Goal: Task Accomplishment & Management: Complete application form

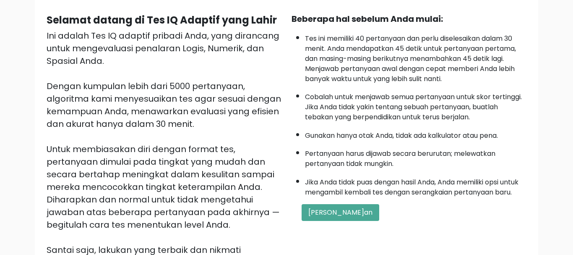
scroll to position [86, 0]
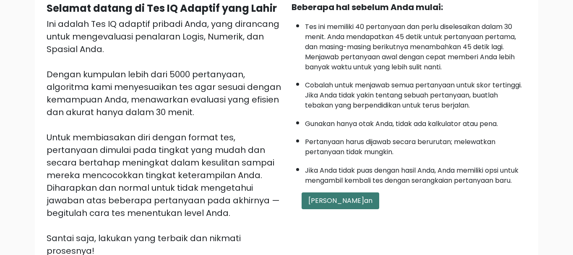
click at [320, 209] on button "Mulai Ujian" at bounding box center [340, 200] width 78 height 17
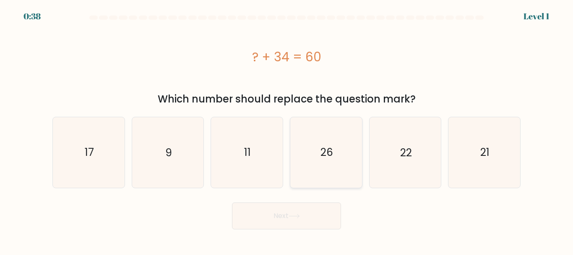
click at [323, 164] on icon "26" at bounding box center [326, 152] width 70 height 70
click at [287, 130] on input "d. 26" at bounding box center [286, 128] width 0 height 2
radio input "true"
click at [311, 211] on button "Next" at bounding box center [286, 215] width 109 height 27
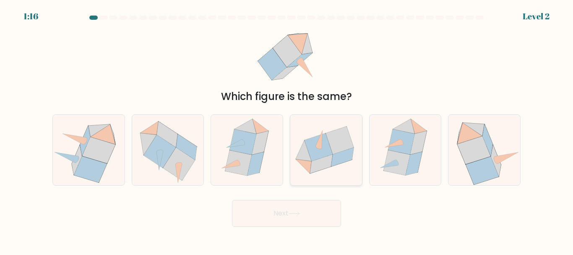
click at [310, 153] on icon at bounding box center [318, 147] width 28 height 28
click at [287, 130] on input "d." at bounding box center [286, 128] width 0 height 2
radio input "true"
click at [312, 208] on button "Next" at bounding box center [286, 213] width 109 height 27
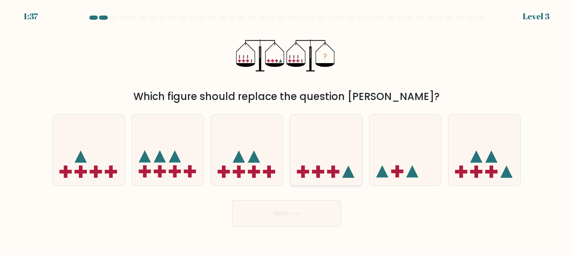
click at [326, 149] on icon at bounding box center [326, 149] width 72 height 59
click at [287, 130] on input "d." at bounding box center [286, 128] width 0 height 2
radio input "true"
click at [296, 213] on icon at bounding box center [293, 213] width 11 height 5
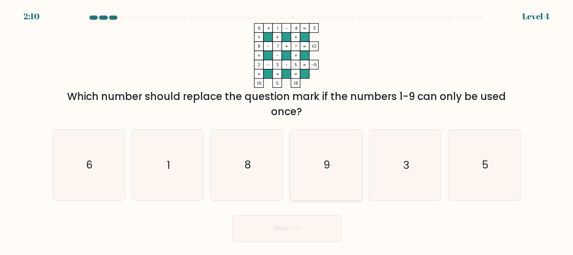
click at [320, 154] on icon "9" at bounding box center [326, 165] width 70 height 70
click at [287, 130] on input "d. 9" at bounding box center [286, 128] width 0 height 2
radio input "true"
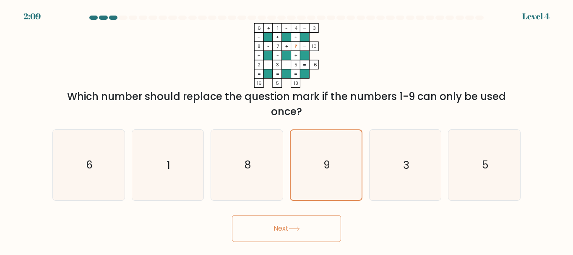
click at [321, 222] on button "Next" at bounding box center [286, 228] width 109 height 27
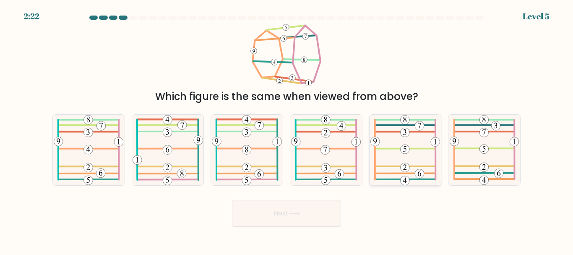
click at [398, 140] on icon at bounding box center [404, 149] width 69 height 70
click at [287, 130] on input "e." at bounding box center [286, 128] width 0 height 2
radio input "true"
click at [298, 203] on button "Next" at bounding box center [286, 213] width 109 height 27
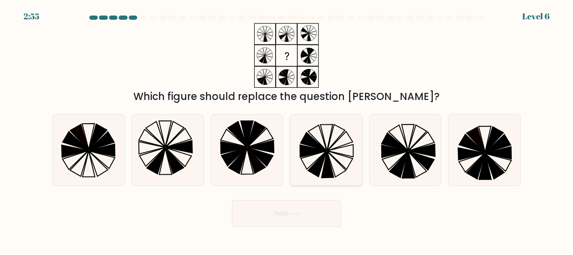
click at [323, 150] on icon at bounding box center [326, 149] width 70 height 70
click at [287, 130] on input "d." at bounding box center [286, 128] width 0 height 2
radio input "true"
click at [296, 211] on icon at bounding box center [293, 213] width 11 height 5
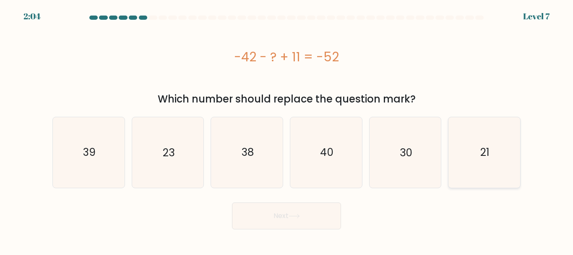
click at [470, 148] on icon "21" at bounding box center [484, 152] width 70 height 70
click at [287, 130] on input "f. 21" at bounding box center [286, 128] width 0 height 2
radio input "true"
click at [313, 203] on button "Next" at bounding box center [286, 215] width 109 height 27
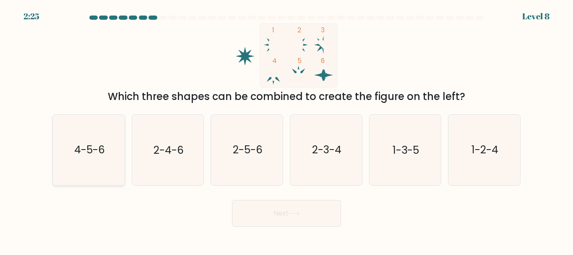
click at [100, 133] on icon "4-5-6" at bounding box center [89, 149] width 70 height 70
click at [286, 130] on input "a. 4-5-6" at bounding box center [286, 128] width 0 height 2
radio input "true"
click at [298, 213] on icon at bounding box center [293, 213] width 11 height 5
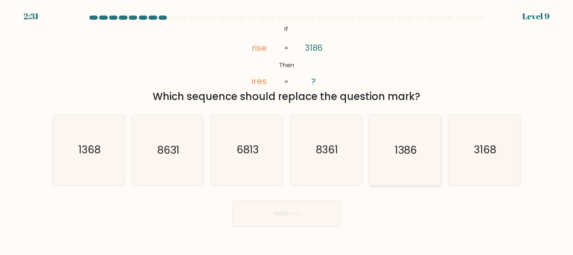
click at [383, 173] on icon "1386" at bounding box center [405, 149] width 70 height 70
click at [287, 130] on input "e. 1386" at bounding box center [286, 128] width 0 height 2
radio input "true"
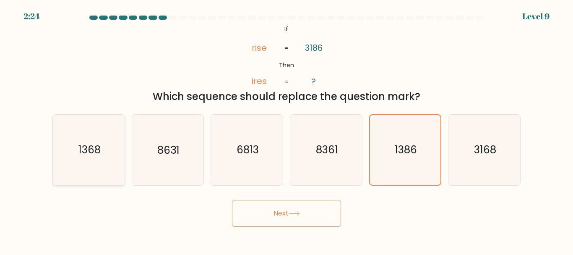
click at [94, 169] on icon "1368" at bounding box center [89, 149] width 70 height 70
click at [286, 130] on input "a. 1368" at bounding box center [286, 128] width 0 height 2
radio input "true"
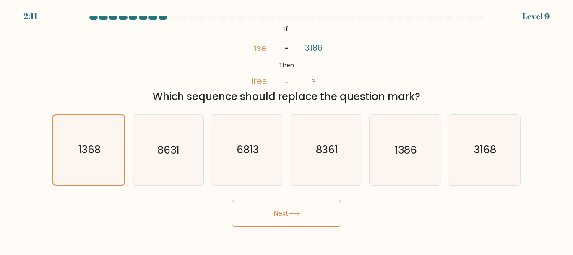
click at [314, 222] on button "Next" at bounding box center [286, 213] width 109 height 27
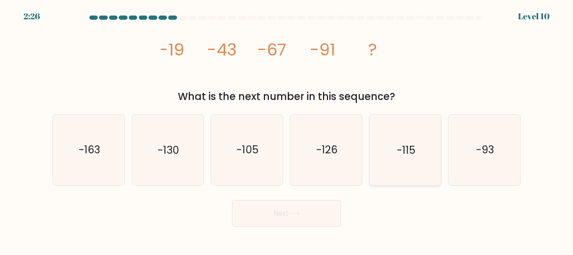
click at [403, 139] on icon "-115" at bounding box center [405, 149] width 70 height 70
click at [287, 130] on input "e. -115" at bounding box center [286, 128] width 0 height 2
radio input "true"
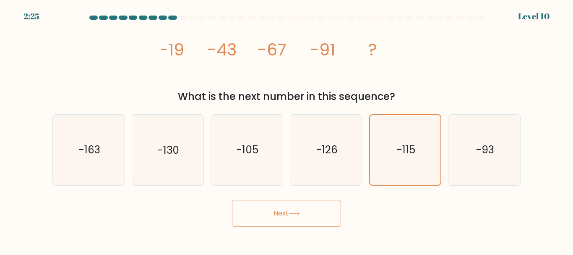
click at [291, 220] on button "Next" at bounding box center [286, 213] width 109 height 27
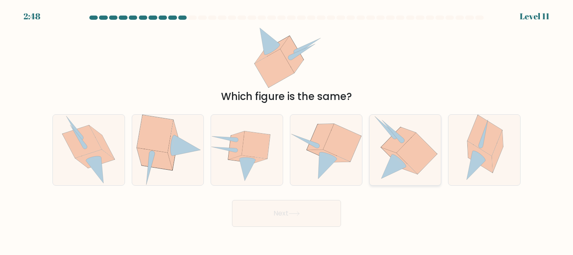
click at [402, 167] on icon at bounding box center [393, 166] width 24 height 24
click at [287, 130] on input "e." at bounding box center [286, 128] width 0 height 2
radio input "true"
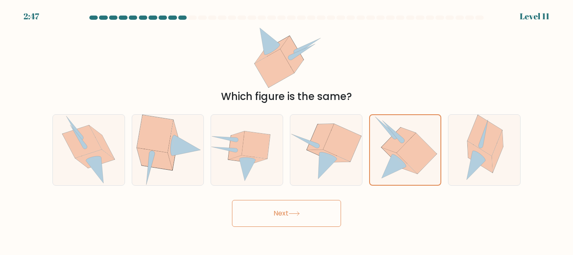
click at [314, 218] on button "Next" at bounding box center [286, 213] width 109 height 27
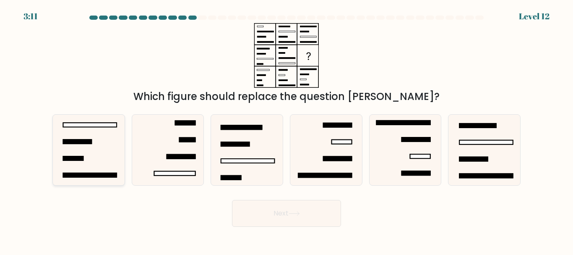
click at [112, 145] on icon at bounding box center [89, 149] width 70 height 70
click at [286, 130] on input "a." at bounding box center [286, 128] width 0 height 2
radio input "true"
click at [294, 213] on icon at bounding box center [293, 213] width 11 height 5
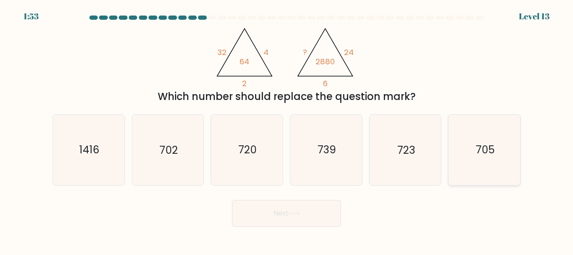
click at [486, 146] on text "705" at bounding box center [484, 150] width 19 height 15
click at [287, 130] on input "f. 705" at bounding box center [286, 128] width 0 height 2
radio input "true"
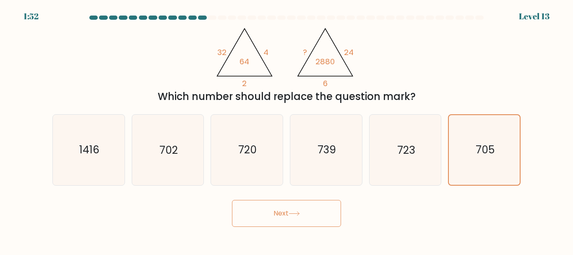
click at [320, 221] on button "Next" at bounding box center [286, 213] width 109 height 27
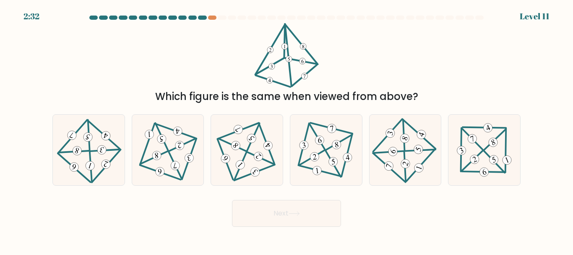
click at [203, 17] on div at bounding box center [202, 18] width 8 height 4
click at [260, 135] on icon at bounding box center [246, 150] width 57 height 56
click at [286, 130] on input "c." at bounding box center [286, 128] width 0 height 2
radio input "true"
click at [286, 207] on button "Next" at bounding box center [286, 213] width 109 height 27
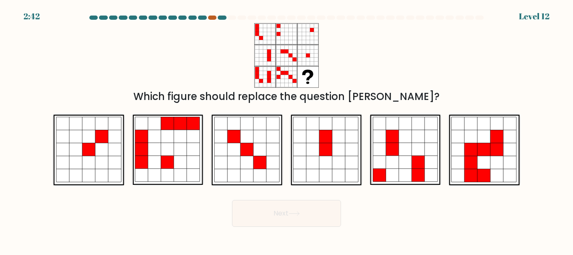
click at [208, 17] on div at bounding box center [212, 18] width 8 height 4
click at [398, 135] on icon at bounding box center [392, 136] width 13 height 13
click at [287, 130] on input "e." at bounding box center [286, 128] width 0 height 2
radio input "true"
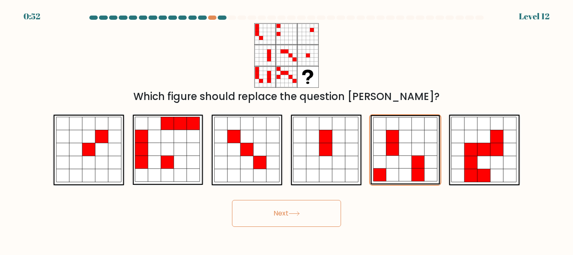
click at [300, 211] on icon at bounding box center [293, 213] width 11 height 5
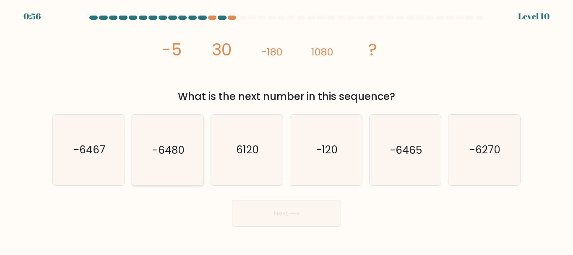
click at [171, 139] on icon "-6480" at bounding box center [168, 149] width 70 height 70
click at [286, 130] on input "b. -6480" at bounding box center [286, 128] width 0 height 2
radio input "true"
click at [288, 208] on button "Next" at bounding box center [286, 213] width 109 height 27
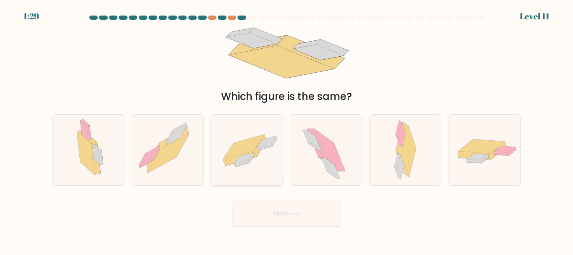
click at [227, 120] on div at bounding box center [246, 149] width 73 height 71
click at [286, 127] on input "c." at bounding box center [286, 128] width 0 height 2
radio input "true"
click at [227, 120] on div at bounding box center [246, 149] width 73 height 71
click at [286, 127] on input "c." at bounding box center [286, 128] width 0 height 2
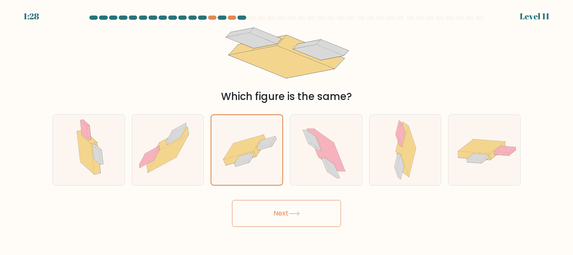
click at [263, 216] on button "Next" at bounding box center [286, 213] width 109 height 27
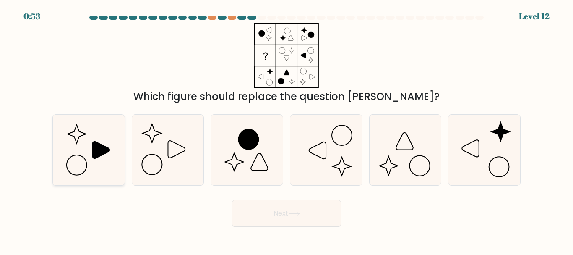
click at [90, 133] on icon at bounding box center [89, 149] width 70 height 70
click at [286, 130] on input "a." at bounding box center [286, 128] width 0 height 2
radio input "true"
click at [280, 211] on button "Next" at bounding box center [286, 213] width 109 height 27
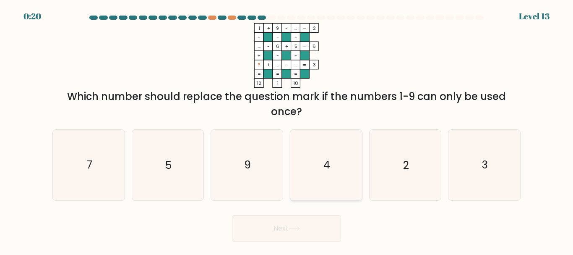
click at [320, 167] on icon "4" at bounding box center [326, 165] width 70 height 70
click at [287, 130] on input "d. 4" at bounding box center [286, 128] width 0 height 2
radio input "true"
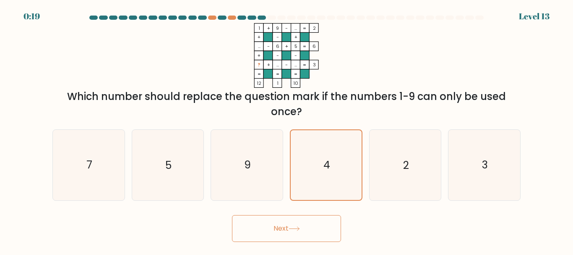
click at [311, 226] on button "Next" at bounding box center [286, 228] width 109 height 27
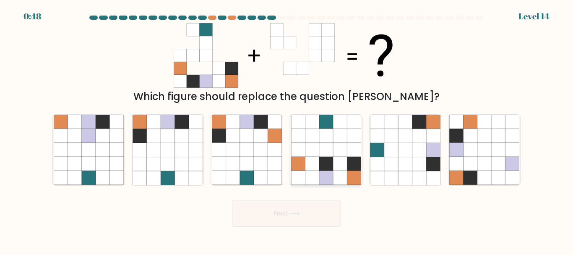
click at [334, 133] on icon at bounding box center [340, 136] width 14 height 14
click at [287, 130] on input "d." at bounding box center [286, 128] width 0 height 2
radio input "true"
click at [299, 217] on button "Next" at bounding box center [286, 213] width 109 height 27
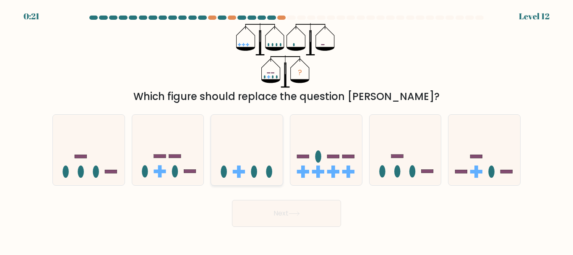
click at [261, 152] on icon at bounding box center [247, 149] width 72 height 59
click at [286, 130] on input "c." at bounding box center [286, 128] width 0 height 2
radio input "true"
click at [319, 211] on button "Next" at bounding box center [286, 213] width 109 height 27
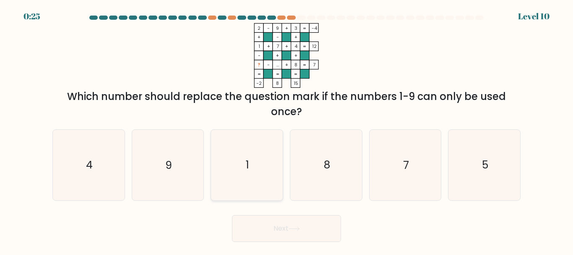
click at [252, 165] on icon "1" at bounding box center [247, 165] width 70 height 70
click at [286, 130] on input "c. 1" at bounding box center [286, 128] width 0 height 2
radio input "true"
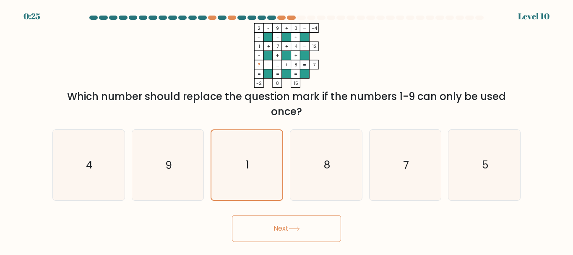
click at [290, 231] on button "Next" at bounding box center [286, 228] width 109 height 27
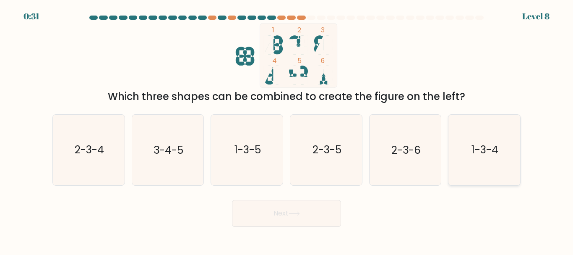
click at [511, 153] on icon "1-3-4" at bounding box center [484, 149] width 70 height 70
click at [287, 130] on input "f. 1-3-4" at bounding box center [286, 128] width 0 height 2
radio input "true"
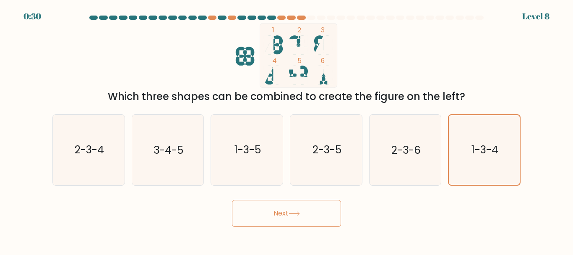
click at [327, 213] on button "Next" at bounding box center [286, 213] width 109 height 27
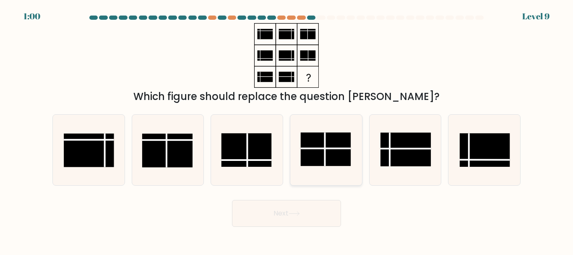
click at [307, 156] on rect at bounding box center [325, 150] width 50 height 34
click at [287, 130] on input "d." at bounding box center [286, 128] width 0 height 2
radio input "true"
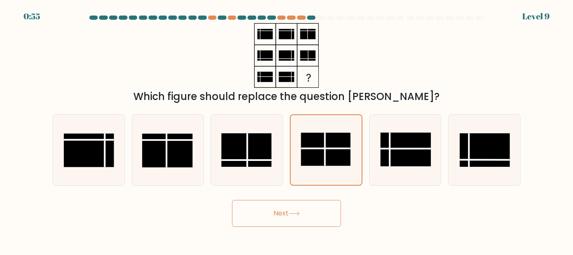
click at [308, 212] on button "Next" at bounding box center [286, 213] width 109 height 27
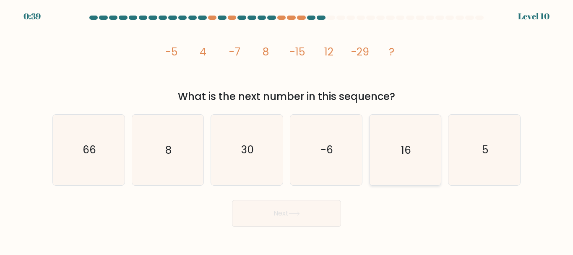
click at [424, 153] on icon "16" at bounding box center [405, 149] width 70 height 70
click at [287, 130] on input "e. 16" at bounding box center [286, 128] width 0 height 2
radio input "true"
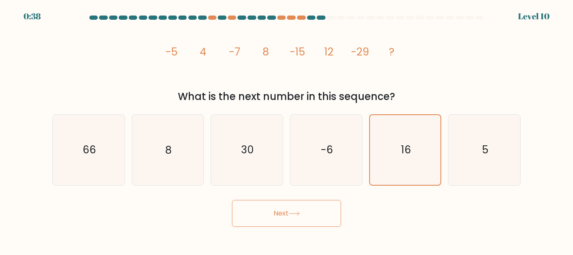
click at [327, 202] on button "Next" at bounding box center [286, 213] width 109 height 27
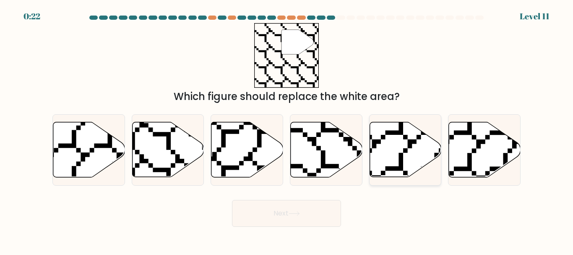
click at [398, 133] on icon at bounding box center [427, 180] width 143 height 144
click at [287, 130] on input "e." at bounding box center [286, 128] width 0 height 2
radio input "true"
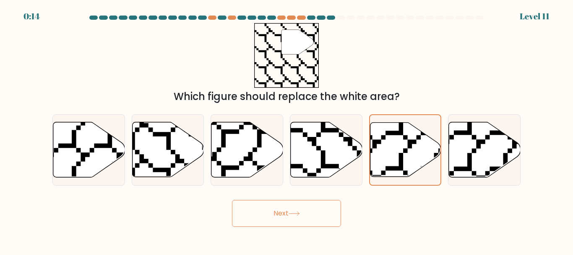
click at [312, 202] on button "Next" at bounding box center [286, 213] width 109 height 27
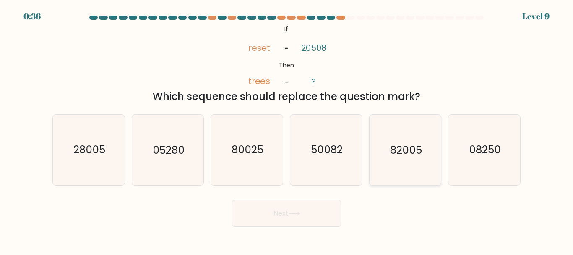
click at [393, 139] on icon "82005" at bounding box center [405, 149] width 70 height 70
click at [287, 130] on input "e. 82005" at bounding box center [286, 128] width 0 height 2
radio input "true"
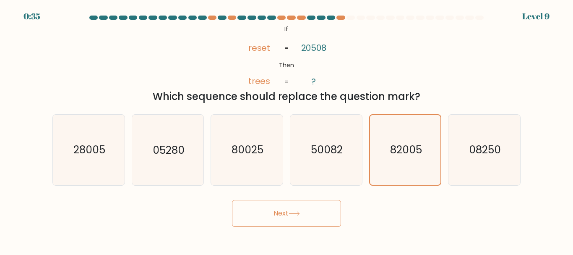
click at [303, 209] on button "Next" at bounding box center [286, 213] width 109 height 27
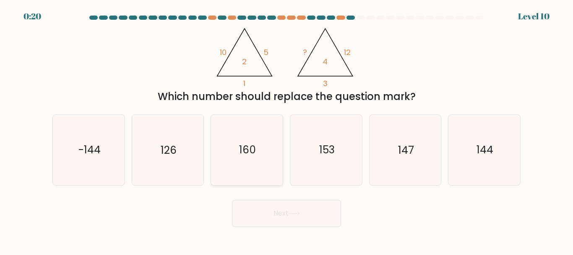
click at [239, 132] on icon "160" at bounding box center [247, 149] width 70 height 70
click at [286, 130] on input "c. 160" at bounding box center [286, 128] width 0 height 2
radio input "true"
click at [314, 202] on button "Next" at bounding box center [286, 213] width 109 height 27
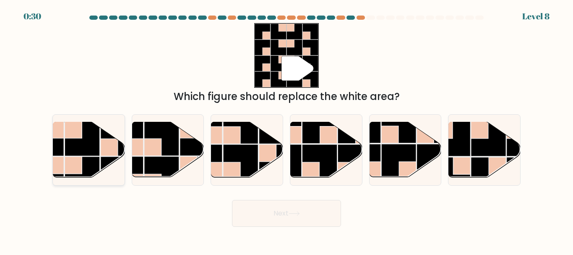
click at [69, 165] on rect at bounding box center [73, 164] width 17 height 17
click at [286, 130] on input "a." at bounding box center [286, 128] width 0 height 2
radio input "true"
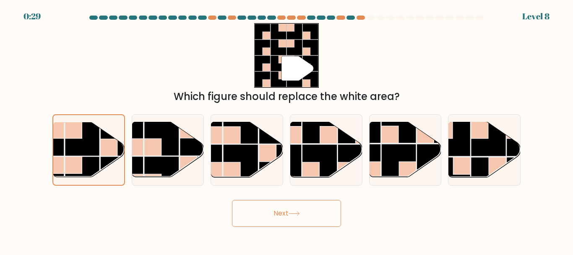
click at [279, 214] on button "Next" at bounding box center [286, 213] width 109 height 27
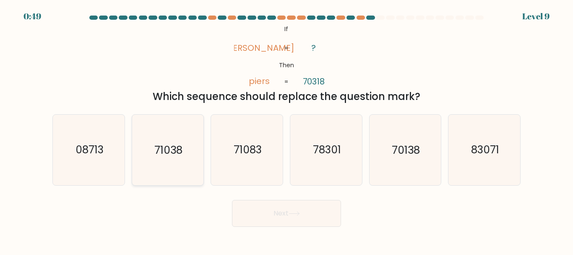
click at [190, 145] on icon "71038" at bounding box center [168, 149] width 70 height 70
click at [286, 130] on input "b. 71038" at bounding box center [286, 128] width 0 height 2
radio input "true"
click at [255, 210] on button "Next" at bounding box center [286, 213] width 109 height 27
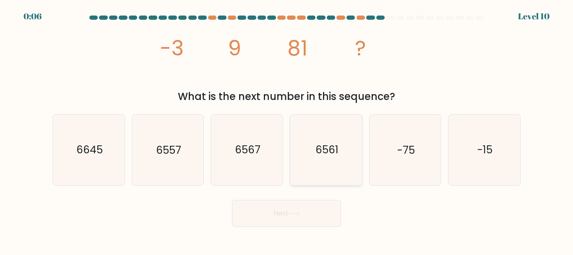
click at [341, 151] on icon "6561" at bounding box center [326, 149] width 70 height 70
click at [287, 130] on input "d. 6561" at bounding box center [286, 128] width 0 height 2
radio input "true"
click at [315, 215] on button "Next" at bounding box center [286, 213] width 109 height 27
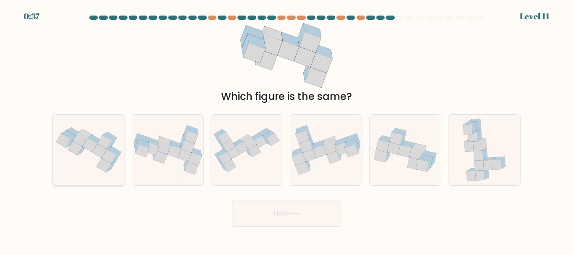
click at [96, 141] on icon at bounding box center [95, 139] width 14 height 8
click at [286, 130] on input "a." at bounding box center [286, 128] width 0 height 2
radio input "true"
click at [288, 207] on button "Next" at bounding box center [286, 213] width 109 height 27
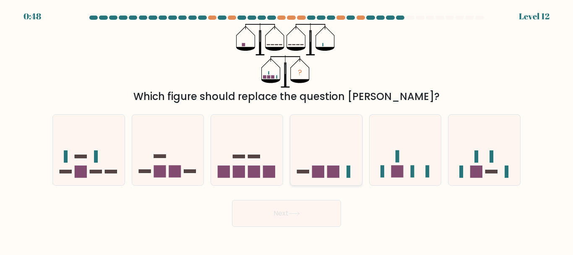
click at [324, 154] on icon at bounding box center [326, 149] width 72 height 59
click at [287, 130] on input "d." at bounding box center [286, 128] width 0 height 2
radio input "true"
click at [321, 218] on button "Next" at bounding box center [286, 213] width 109 height 27
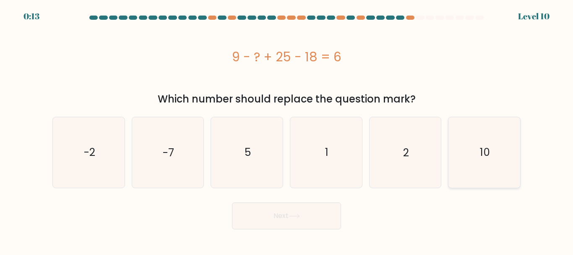
click at [473, 138] on icon "10" at bounding box center [484, 152] width 70 height 70
click at [287, 130] on input "f. 10" at bounding box center [286, 128] width 0 height 2
radio input "true"
click at [249, 211] on button "Next" at bounding box center [286, 215] width 109 height 27
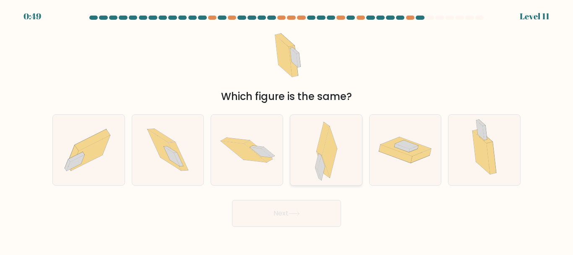
click at [335, 134] on icon at bounding box center [326, 149] width 22 height 70
click at [287, 130] on input "d." at bounding box center [286, 128] width 0 height 2
radio input "true"
click at [305, 207] on button "Next" at bounding box center [286, 213] width 109 height 27
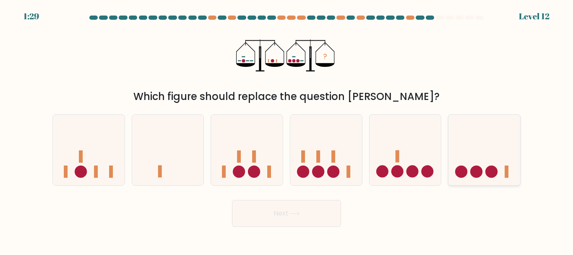
click at [463, 155] on icon at bounding box center [484, 149] width 72 height 59
click at [287, 130] on input "f." at bounding box center [286, 128] width 0 height 2
radio input "true"
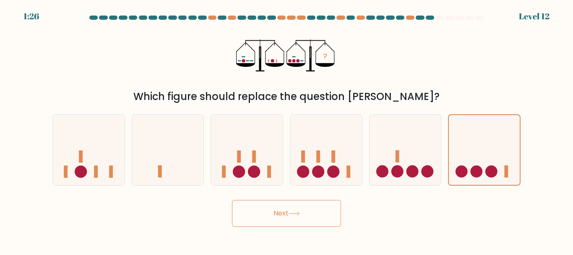
click at [314, 214] on button "Next" at bounding box center [286, 213] width 109 height 27
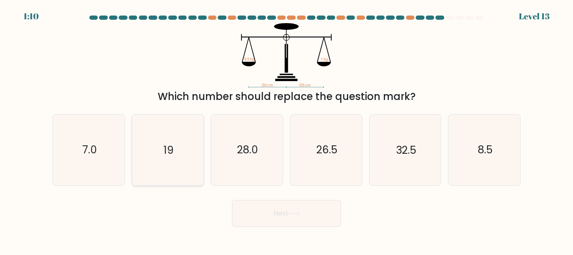
drag, startPoint x: 143, startPoint y: 158, endPoint x: 148, endPoint y: 160, distance: 4.8
click at [144, 158] on icon "19" at bounding box center [168, 149] width 70 height 70
click at [286, 130] on input "b. 19" at bounding box center [286, 128] width 0 height 2
radio input "true"
click at [268, 223] on button "Next" at bounding box center [286, 213] width 109 height 27
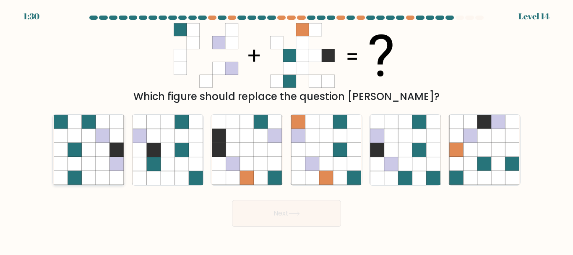
click at [101, 146] on icon at bounding box center [103, 150] width 14 height 14
click at [286, 130] on input "a." at bounding box center [286, 128] width 0 height 2
radio input "true"
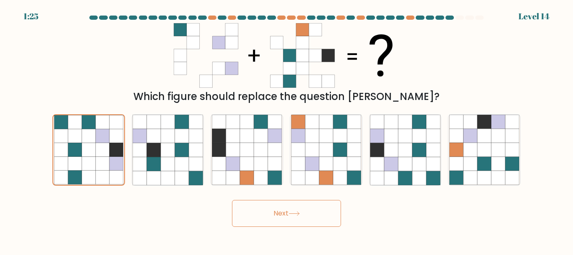
click at [286, 214] on button "Next" at bounding box center [286, 213] width 109 height 27
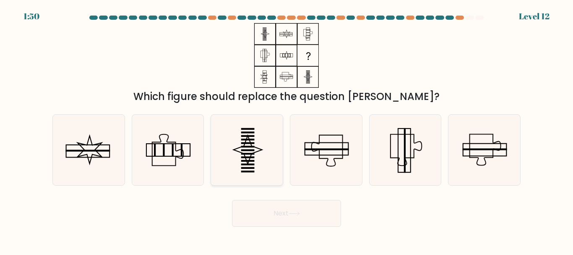
click at [260, 142] on icon at bounding box center [247, 149] width 70 height 70
click at [286, 130] on input "c." at bounding box center [286, 128] width 0 height 2
radio input "true"
click at [312, 226] on body "1:49 Level 12" at bounding box center [286, 127] width 573 height 255
click at [292, 206] on button "Next" at bounding box center [286, 213] width 109 height 27
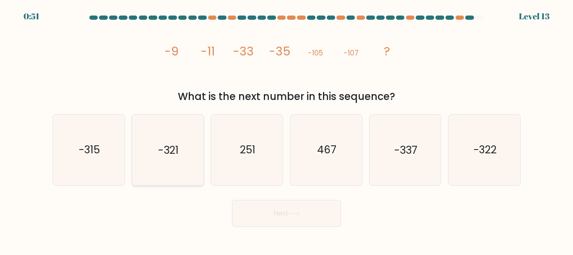
drag, startPoint x: 156, startPoint y: 169, endPoint x: 164, endPoint y: 169, distance: 7.2
click at [156, 169] on icon "-321" at bounding box center [168, 149] width 70 height 70
click at [286, 130] on input "b. -321" at bounding box center [286, 128] width 0 height 2
radio input "true"
click at [292, 213] on icon at bounding box center [293, 213] width 11 height 5
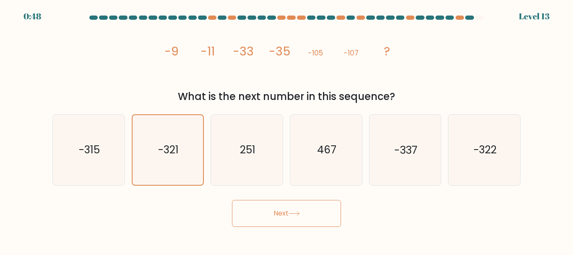
click at [304, 207] on button "Next" at bounding box center [286, 213] width 109 height 27
click at [296, 213] on icon at bounding box center [294, 213] width 10 height 4
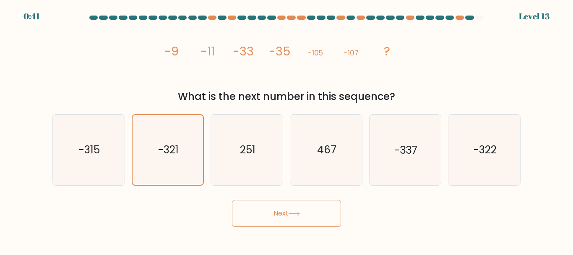
click at [349, 206] on div "Next" at bounding box center [286, 210] width 478 height 31
click at [313, 213] on button "Next" at bounding box center [286, 213] width 109 height 27
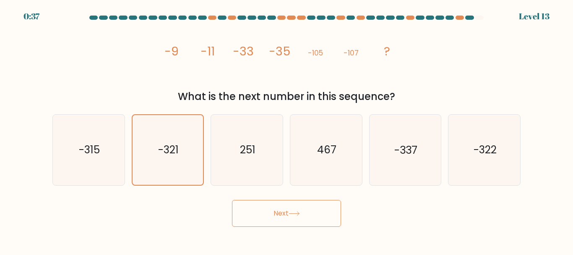
click at [313, 213] on button "Next" at bounding box center [286, 213] width 109 height 27
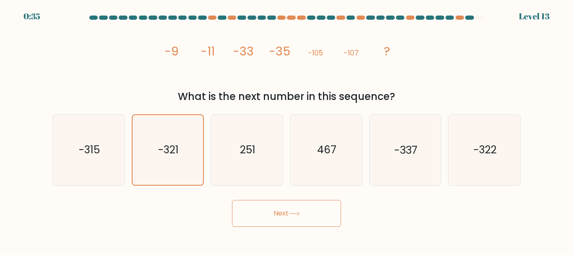
click at [313, 213] on button "Next" at bounding box center [286, 213] width 109 height 27
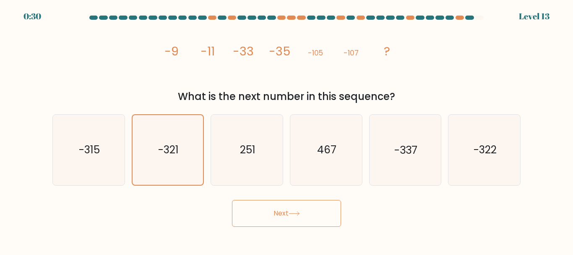
click at [313, 213] on button "Next" at bounding box center [286, 213] width 109 height 27
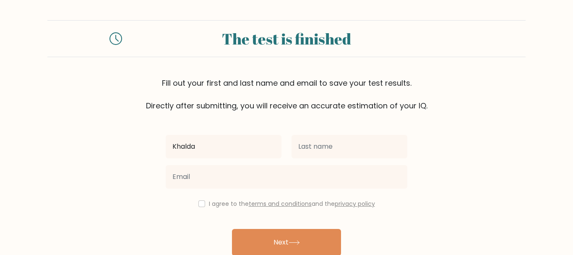
type input "Khalda"
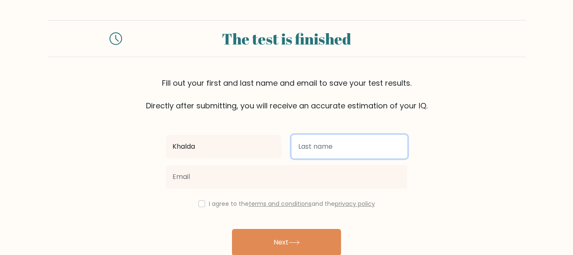
click at [350, 148] on input "text" at bounding box center [349, 146] width 116 height 23
type input "Hanifah"
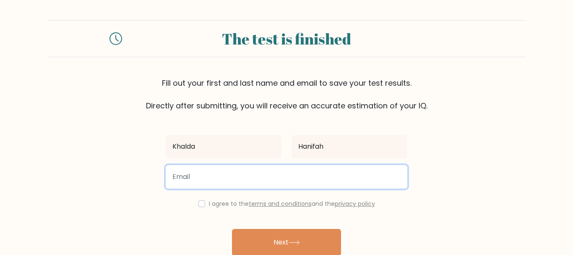
click at [294, 169] on input "email" at bounding box center [287, 176] width 242 height 23
type input "hanifahkhalda677@gmail.com"
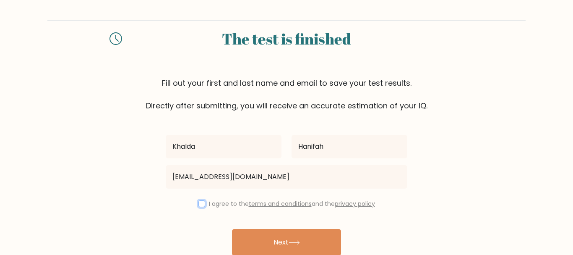
click at [200, 202] on input "checkbox" at bounding box center [201, 203] width 7 height 7
checkbox input "true"
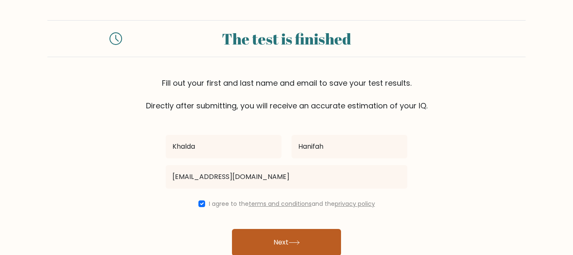
click at [263, 240] on button "Next" at bounding box center [286, 242] width 109 height 27
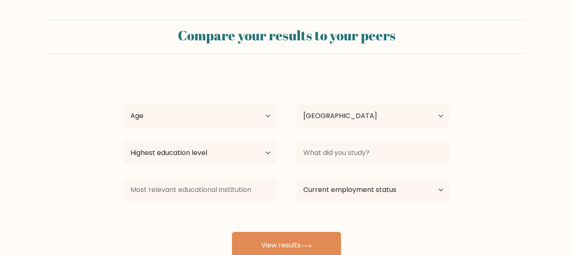
select select "ID"
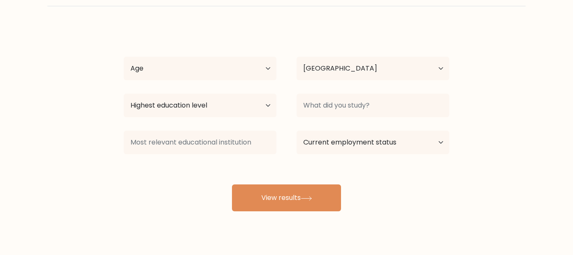
scroll to position [51, 0]
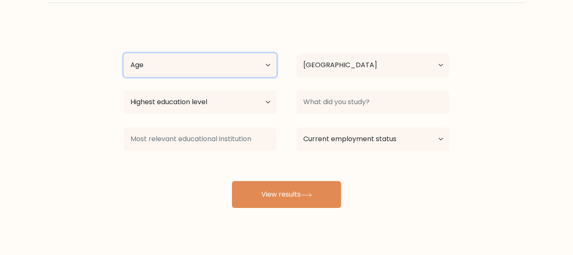
select select "18_24"
click option "18-24 years old" at bounding box center [0, 0] width 0 height 0
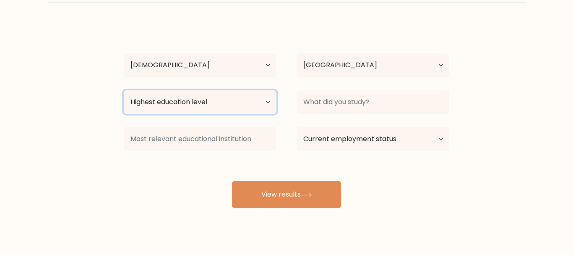
click at [124, 90] on select "Highest education level No schooling Primary Lower Secondary Upper Secondary Oc…" at bounding box center [200, 101] width 153 height 23
select select "bachelors_degree"
click option "Bachelor's degree" at bounding box center [0, 0] width 0 height 0
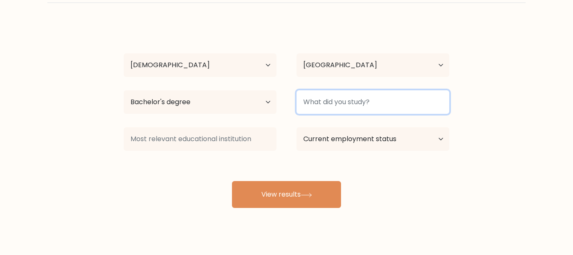
click at [349, 104] on input at bounding box center [372, 101] width 153 height 23
type input "Public Policy and Management"
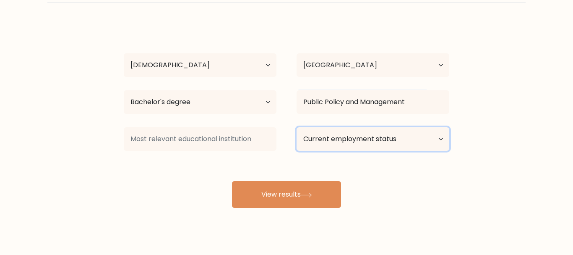
click at [296, 127] on select "Current employment status Employed Student Retired Other / prefer not to answer" at bounding box center [372, 138] width 153 height 23
select select "other"
click option "Other / prefer not to answer" at bounding box center [0, 0] width 0 height 0
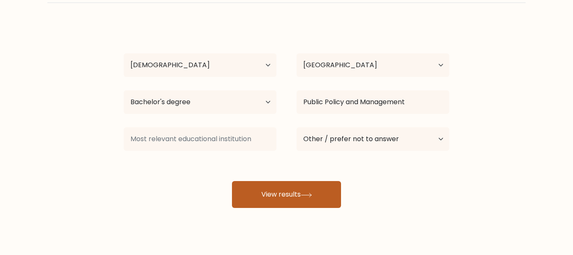
click at [312, 190] on button "View results" at bounding box center [286, 194] width 109 height 27
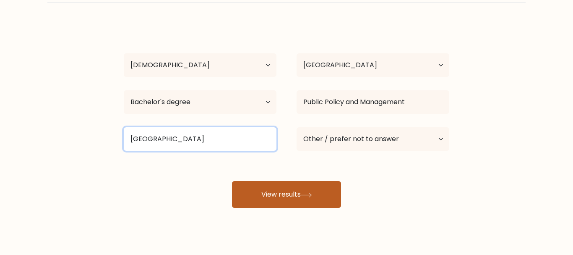
type input "Gadjah Mada University"
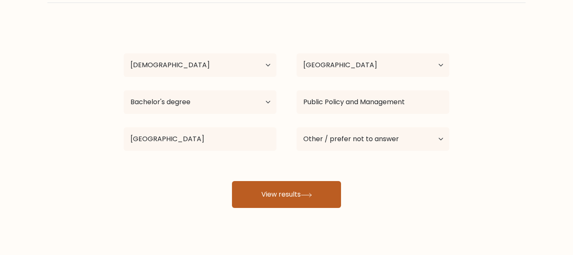
click at [254, 196] on button "View results" at bounding box center [286, 194] width 109 height 27
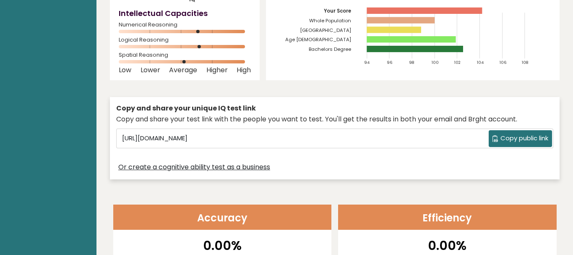
scroll to position [149, 0]
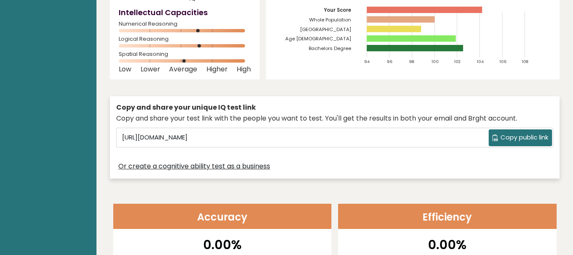
click at [514, 139] on span "Copy public link" at bounding box center [524, 138] width 48 height 10
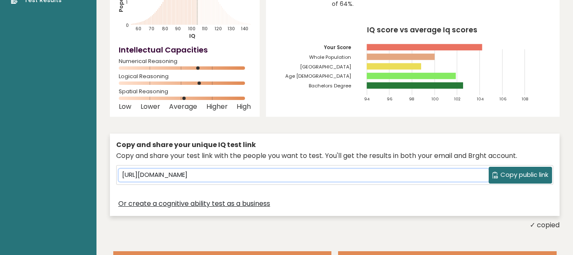
scroll to position [0, 0]
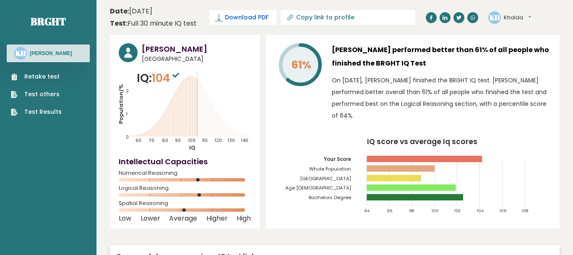
click at [230, 14] on span "Download PDF" at bounding box center [247, 17] width 44 height 9
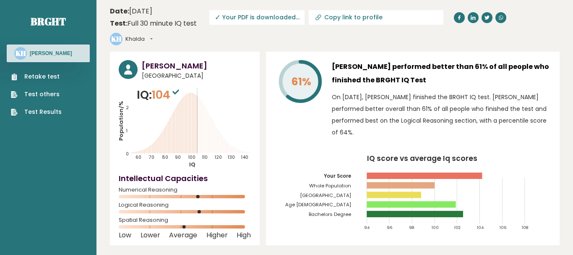
click at [366, 17] on input "Copy link to profile" at bounding box center [381, 17] width 114 height 7
type input "https://brght.org/profile/khalda-hanifah/?utm_source=share&utm_medium=copy&utm_…"
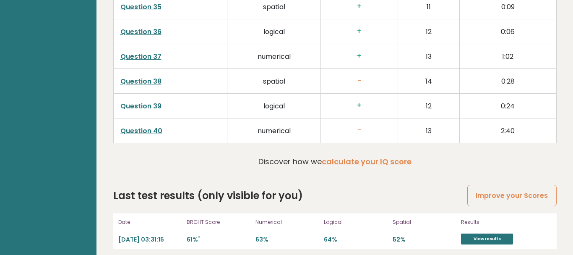
scroll to position [2167, 0]
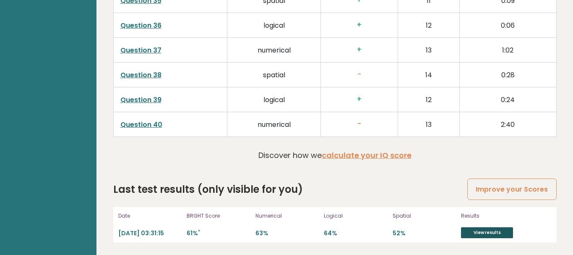
click at [472, 233] on link "View results" at bounding box center [487, 232] width 52 height 11
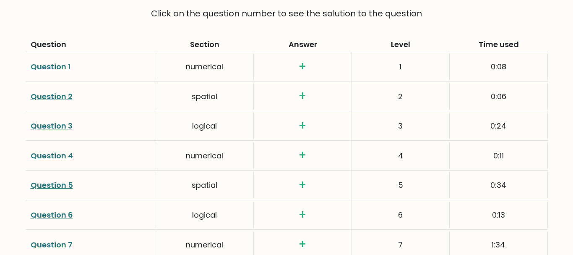
scroll to position [1420, 0]
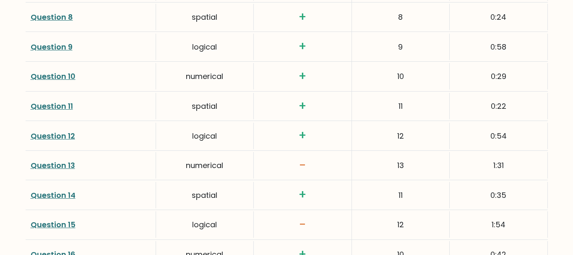
click at [55, 162] on link "Question 13" at bounding box center [53, 165] width 44 height 10
